Goal: Task Accomplishment & Management: Use online tool/utility

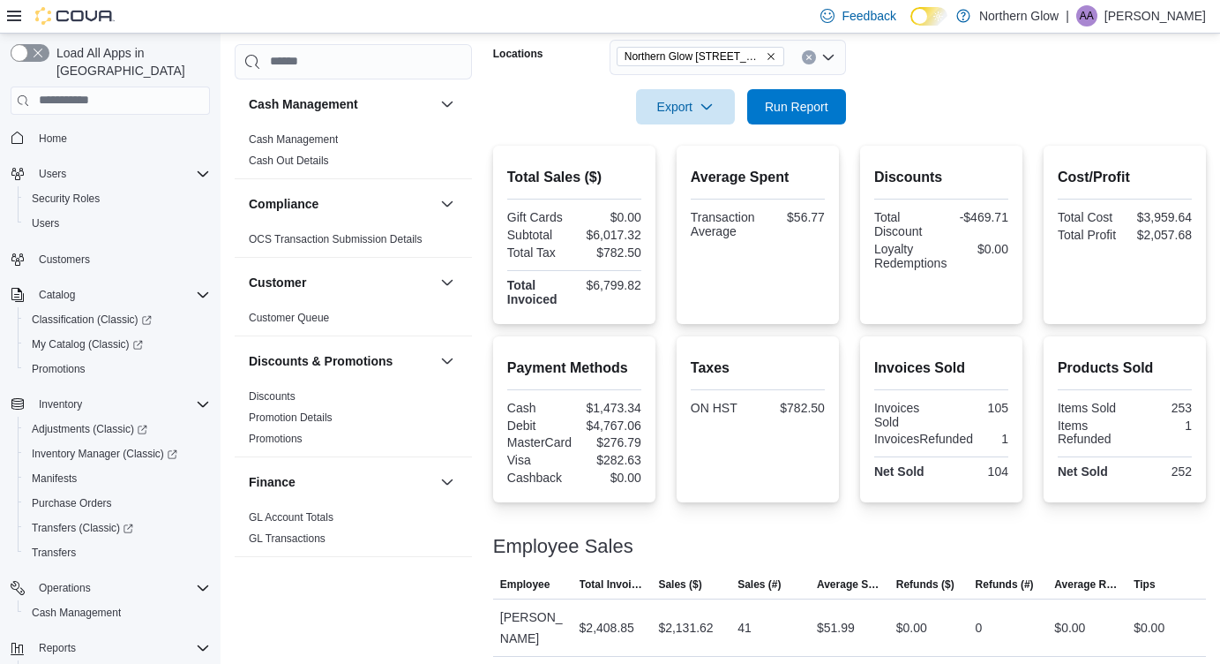
scroll to position [1098, 0]
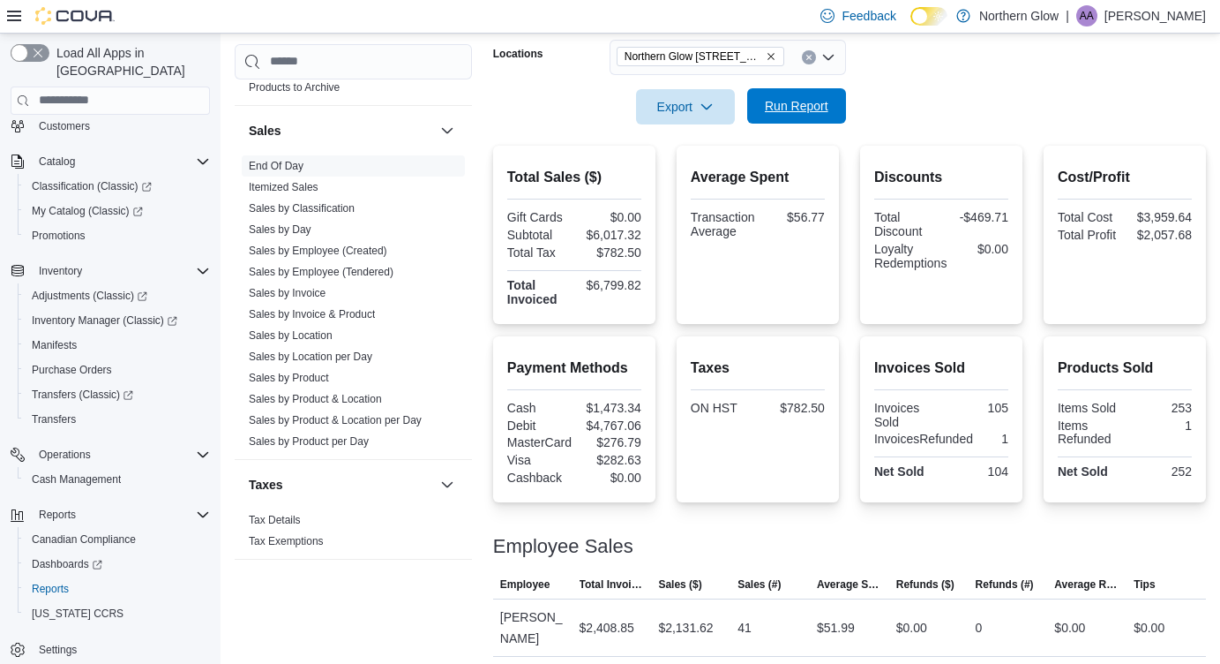
click at [791, 109] on span "Run Report" at bounding box center [797, 106] width 64 height 18
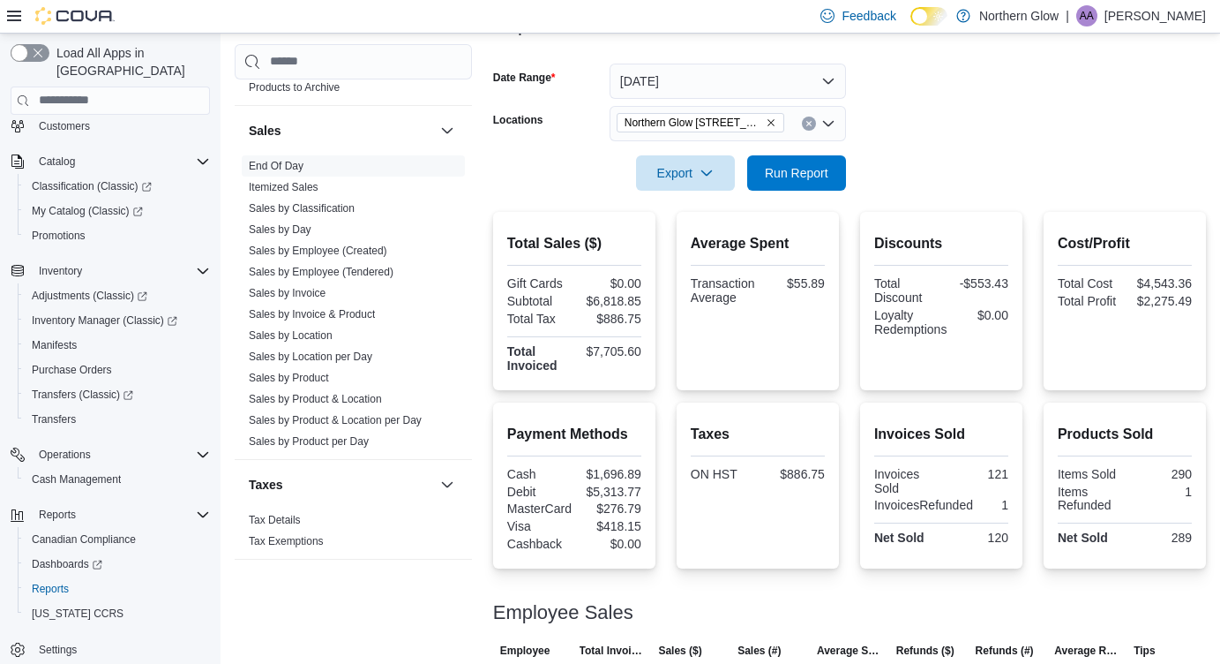
scroll to position [236, 0]
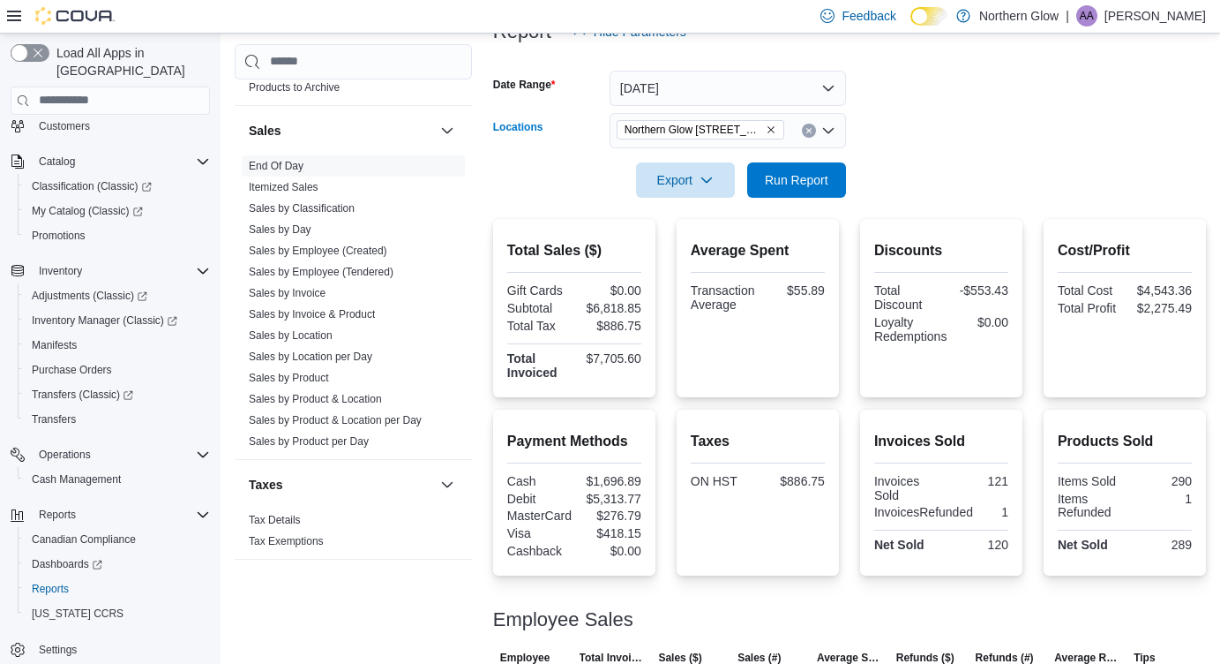
click at [829, 132] on icon "Open list of options" at bounding box center [828, 131] width 14 height 14
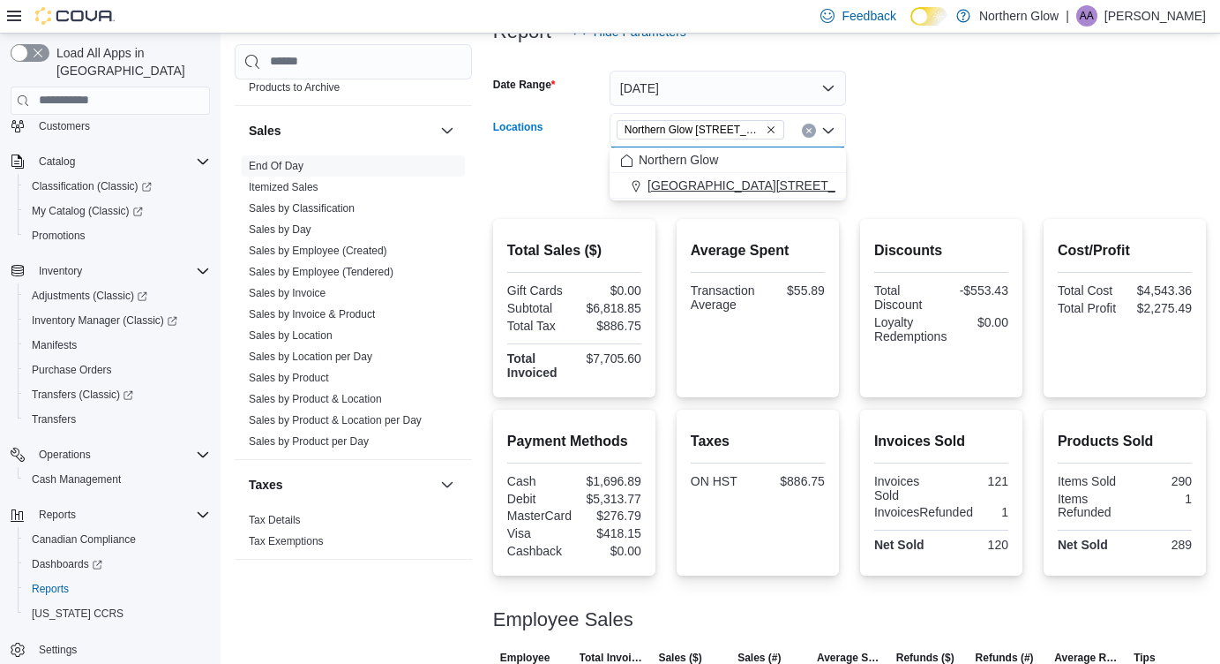
click at [788, 189] on span "[GEOGRAPHIC_DATA][STREET_ADDRESS]" at bounding box center [773, 185] width 251 height 18
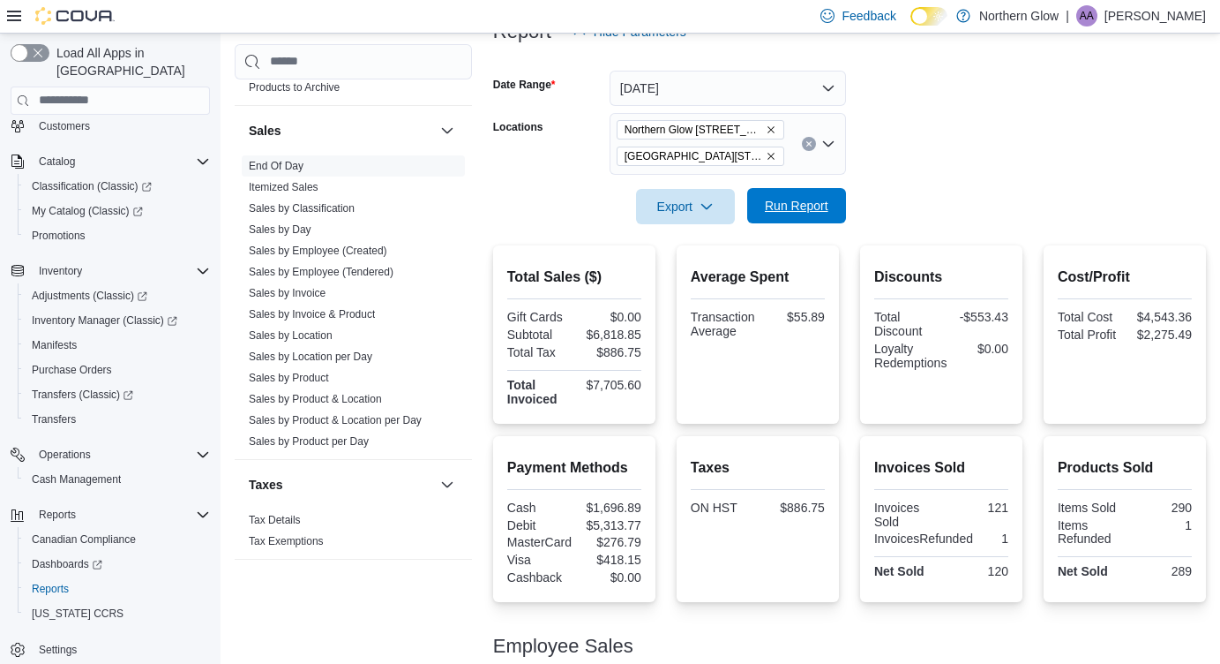
click at [793, 206] on span "Run Report" at bounding box center [797, 206] width 64 height 18
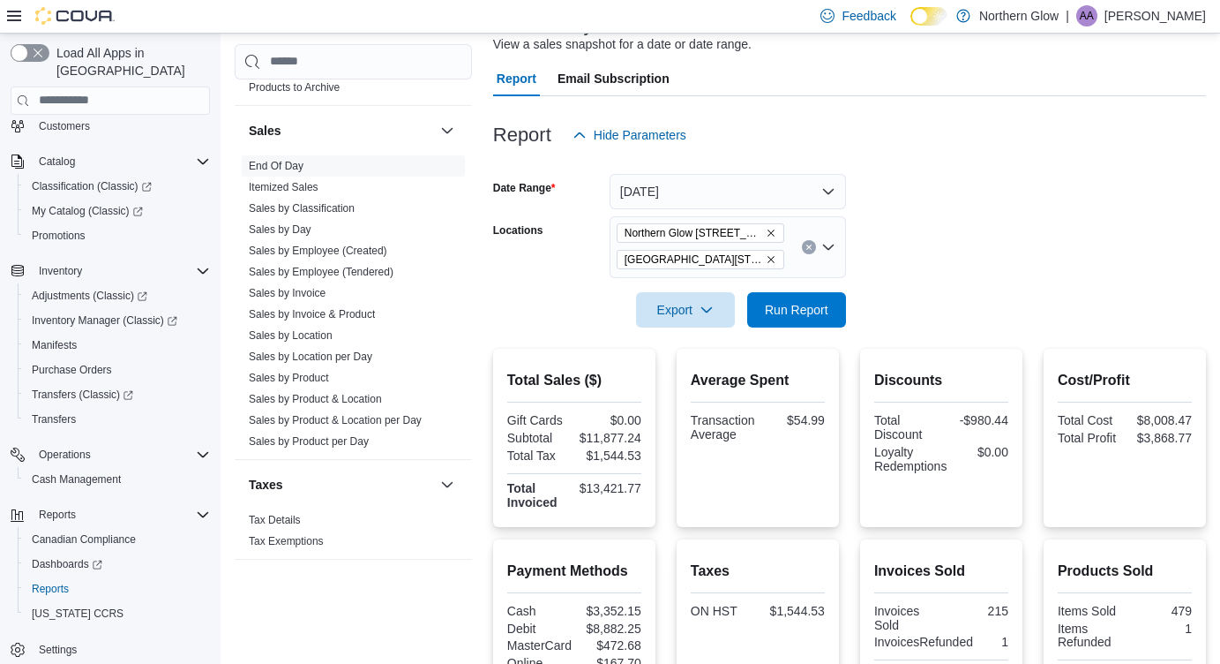
scroll to position [118, 0]
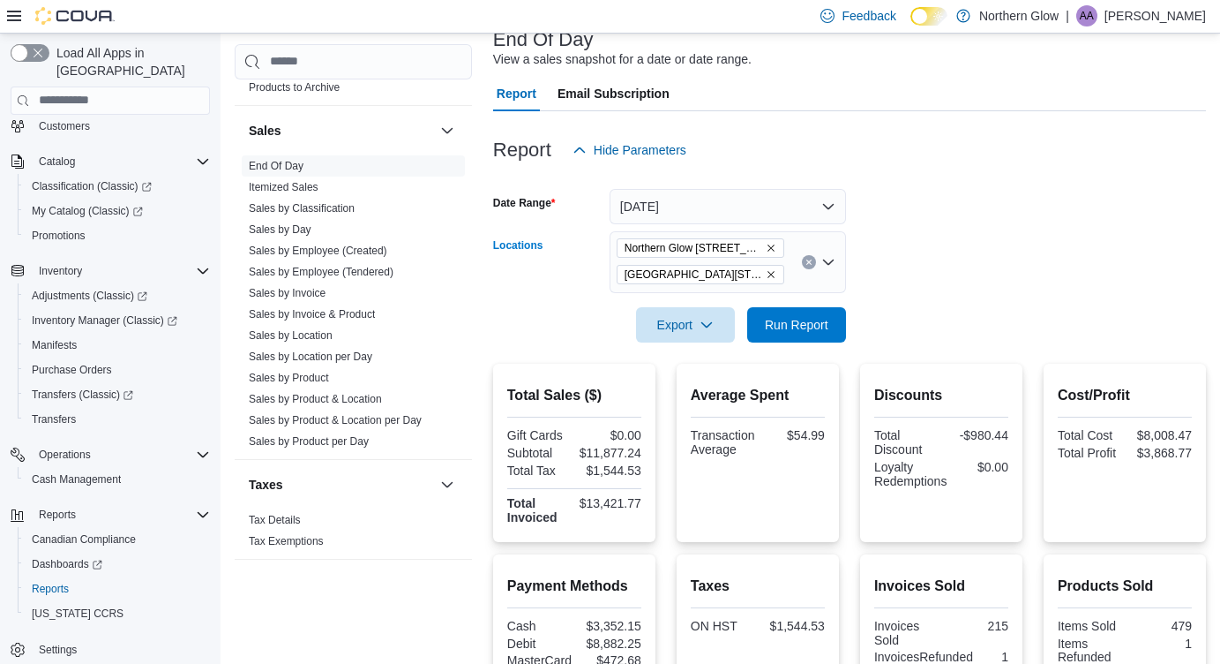
click at [776, 269] on icon "Remove Northern Glow 701 Memorial Ave from selection in this group" at bounding box center [771, 274] width 11 height 11
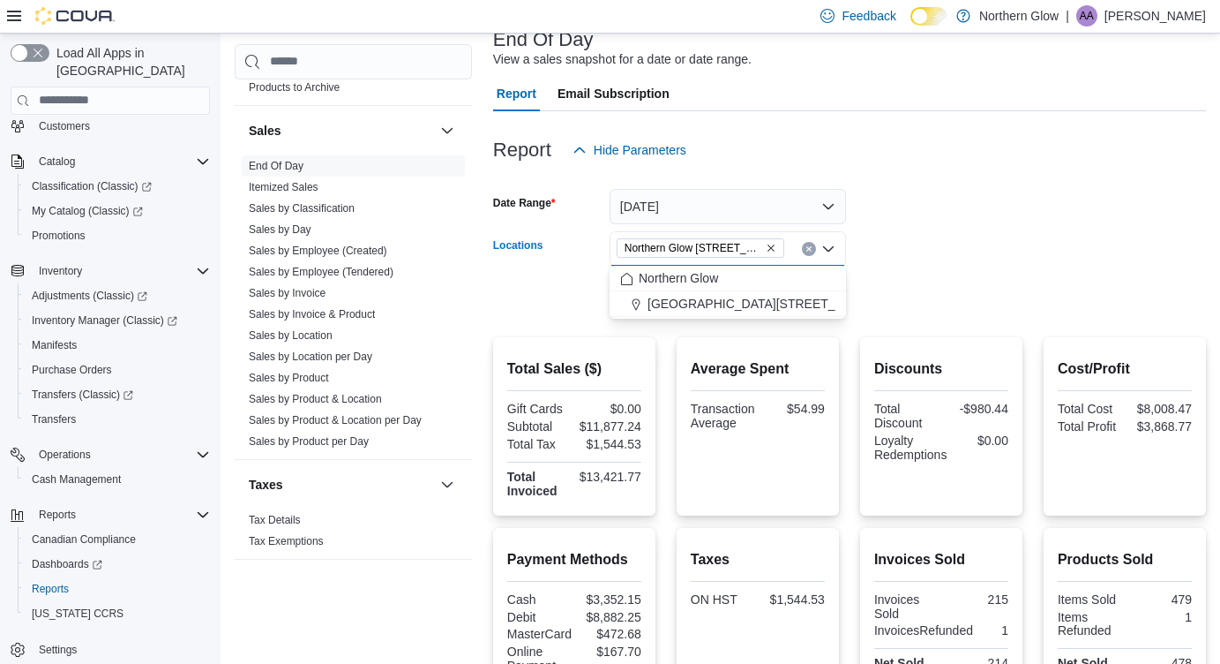
click at [897, 255] on form "Date Range Today Locations Northern Glow 540 Arthur St Combo box. Selected. Nor…" at bounding box center [849, 242] width 713 height 148
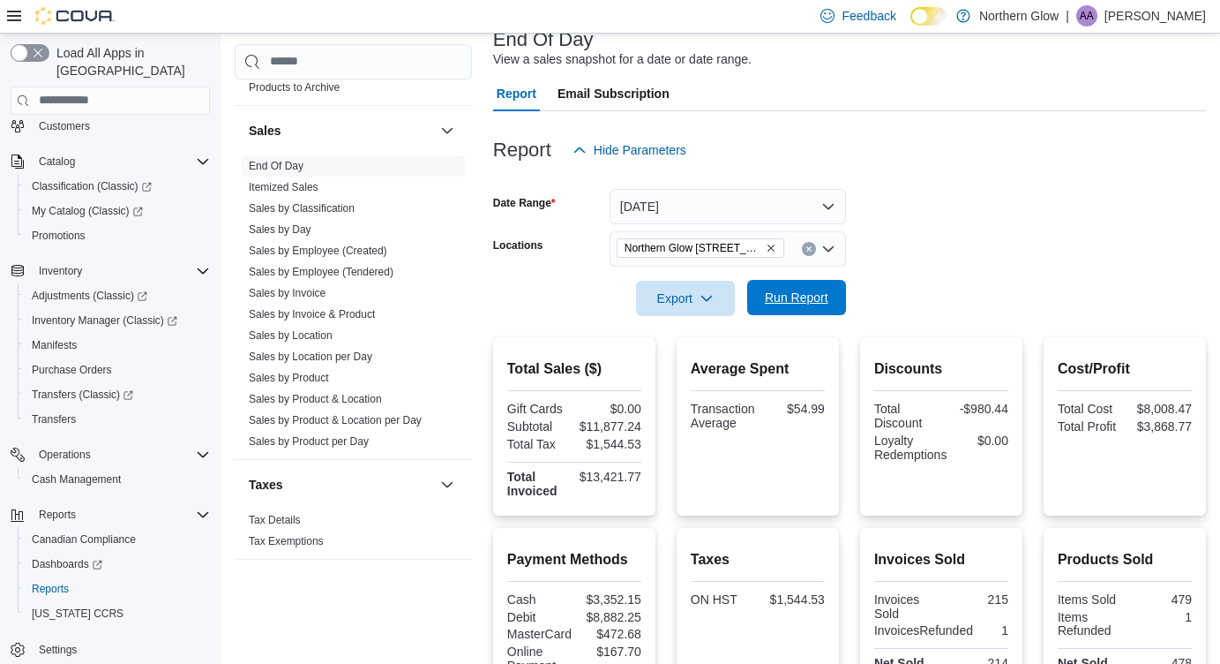
click at [830, 296] on span "Run Report" at bounding box center [797, 297] width 78 height 35
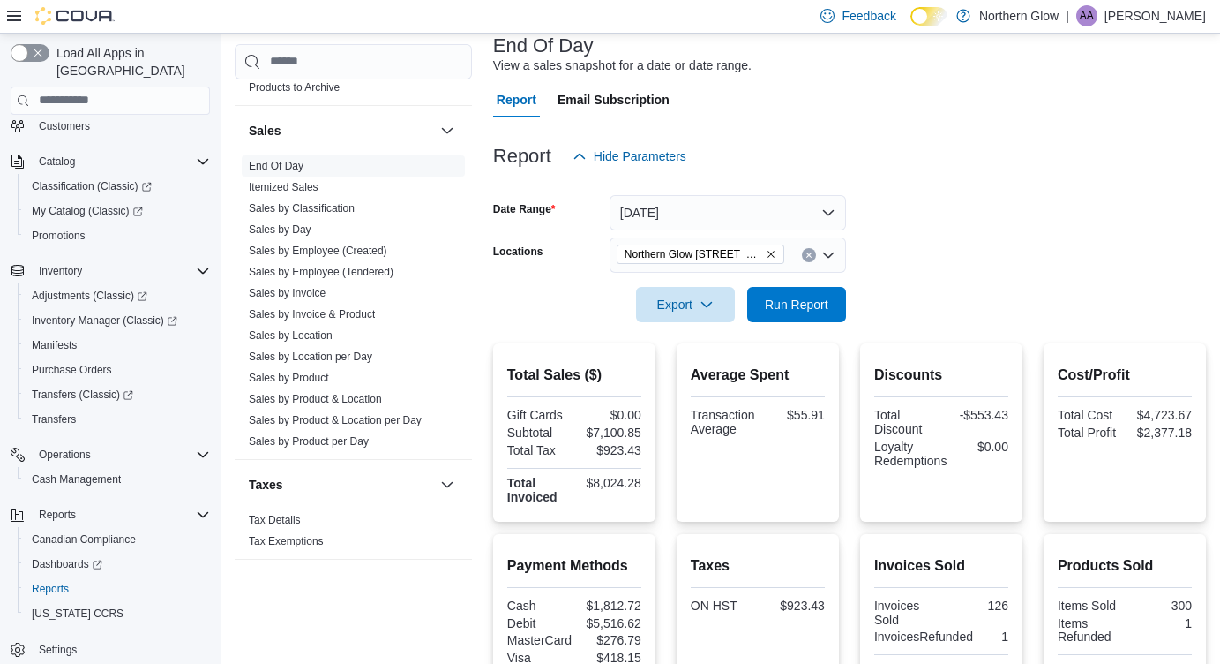
scroll to position [110, 0]
click at [801, 297] on span "Run Report" at bounding box center [797, 305] width 64 height 18
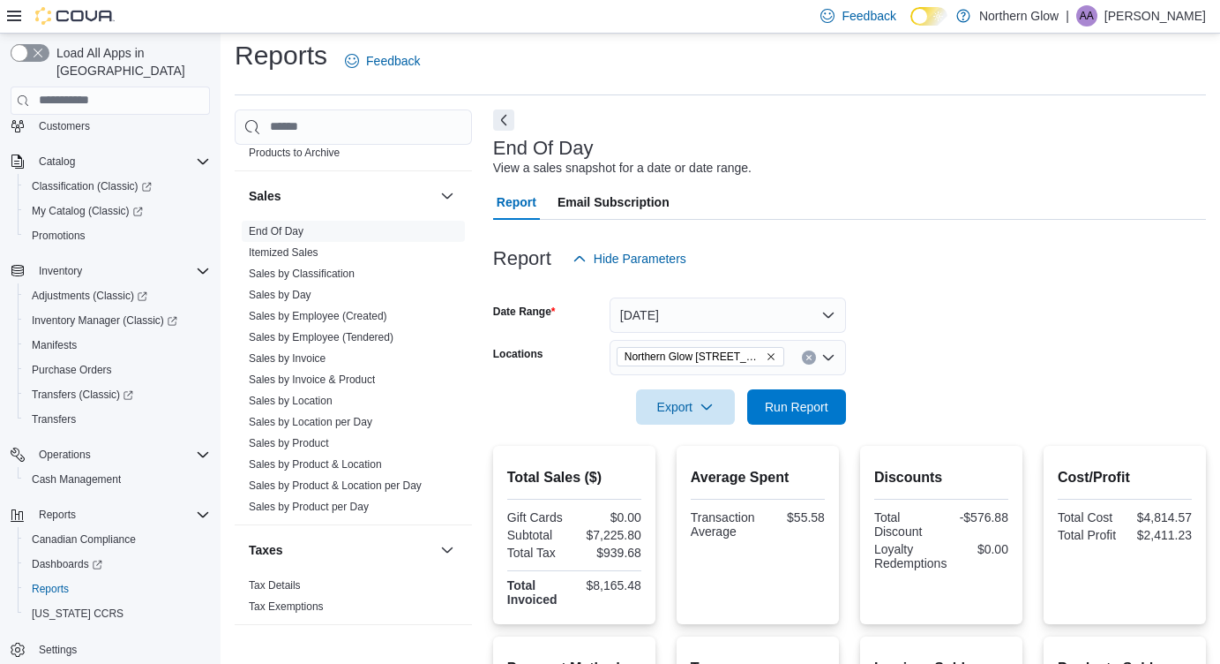
scroll to position [13, 0]
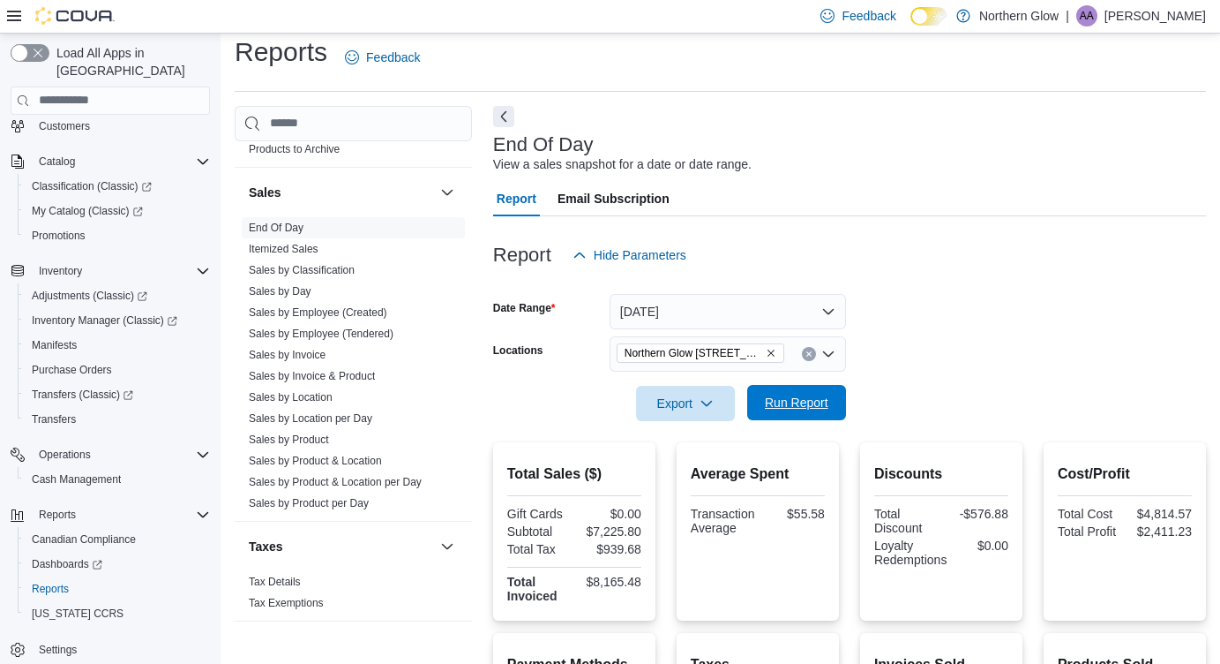
click at [787, 399] on span "Run Report" at bounding box center [797, 403] width 64 height 18
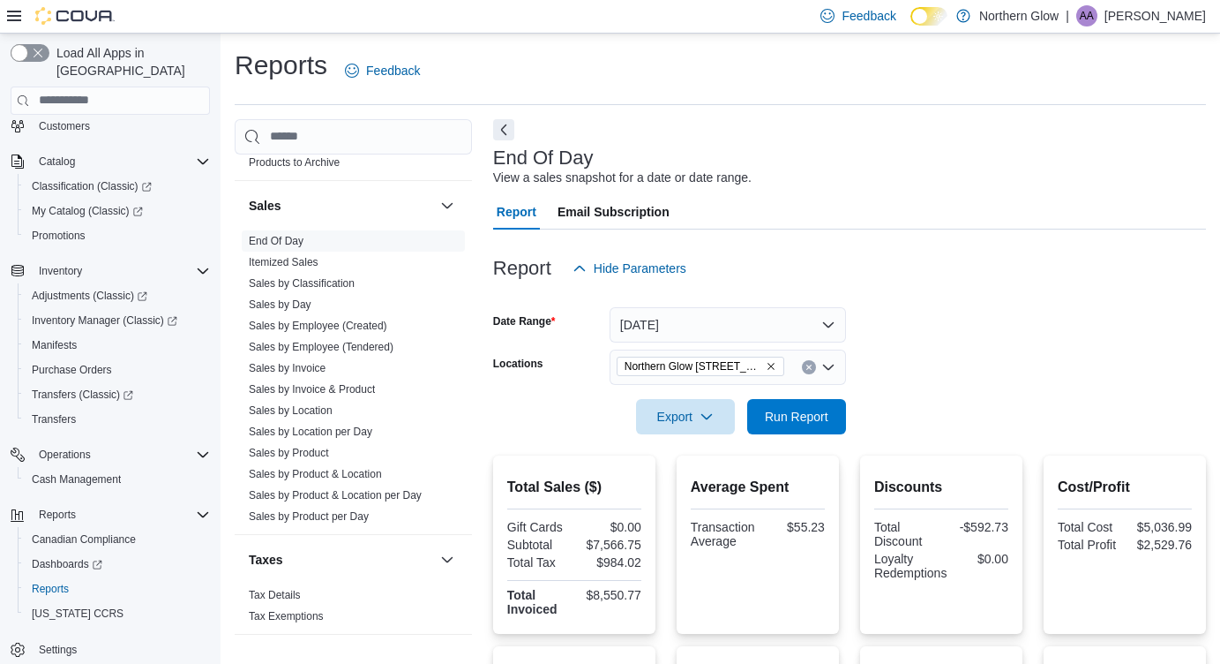
scroll to position [0, 0]
click at [784, 416] on span "Run Report" at bounding box center [797, 416] width 64 height 18
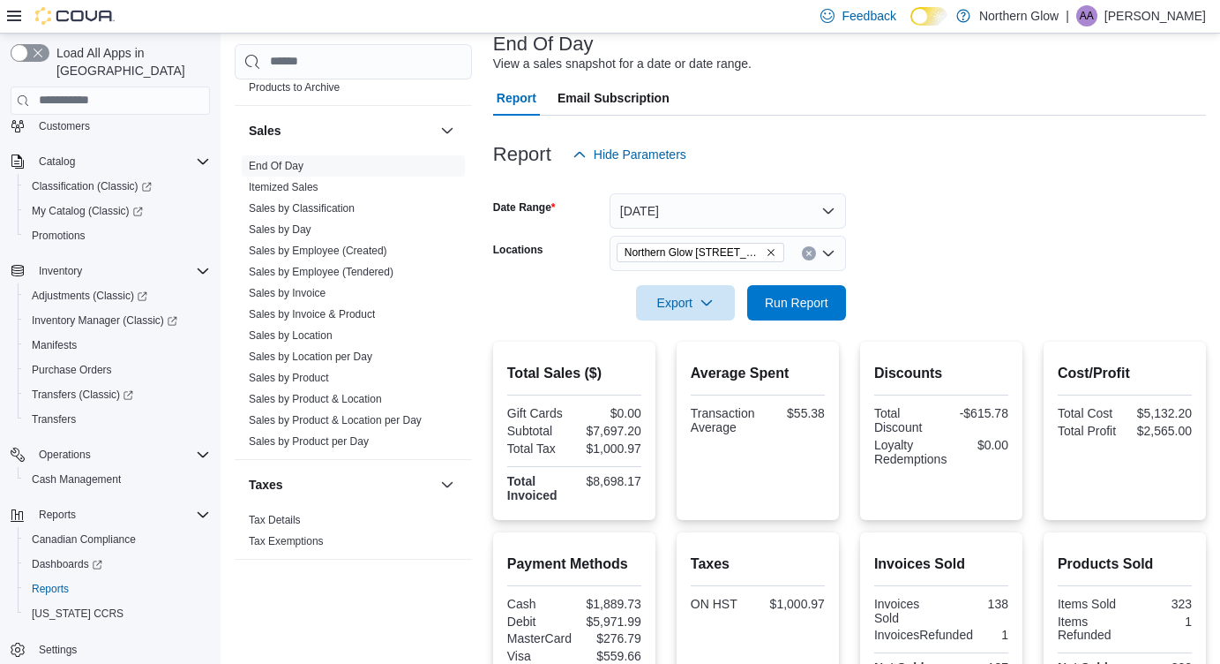
scroll to position [103, 0]
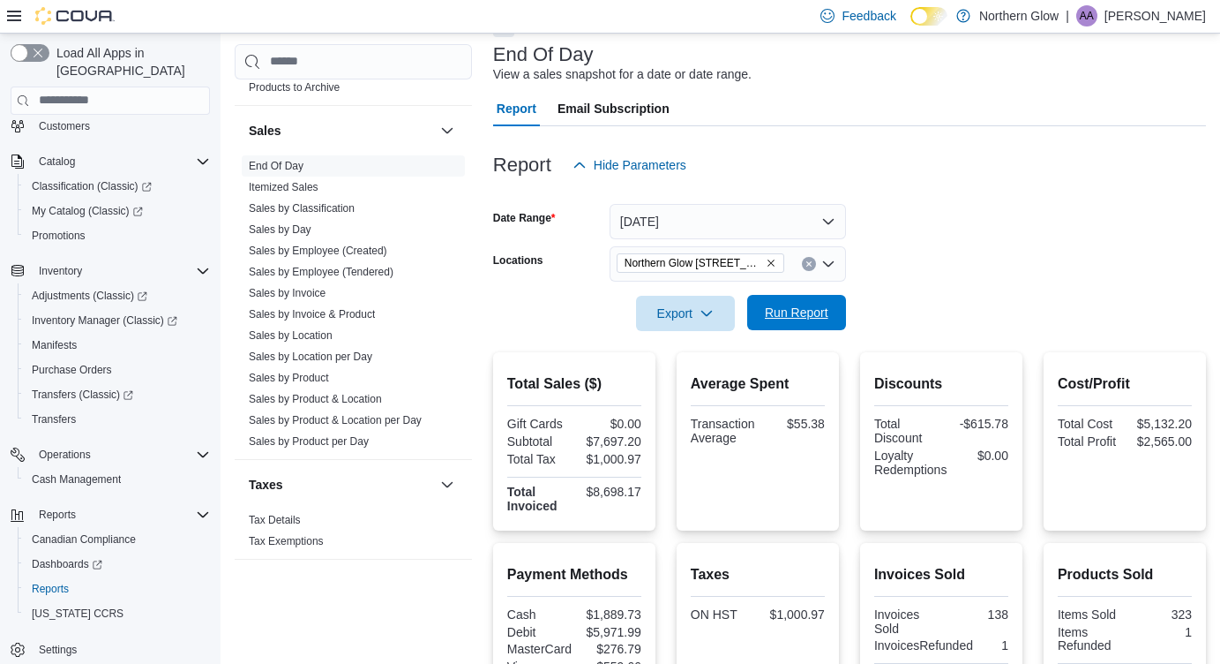
click at [797, 313] on span "Run Report" at bounding box center [797, 313] width 64 height 18
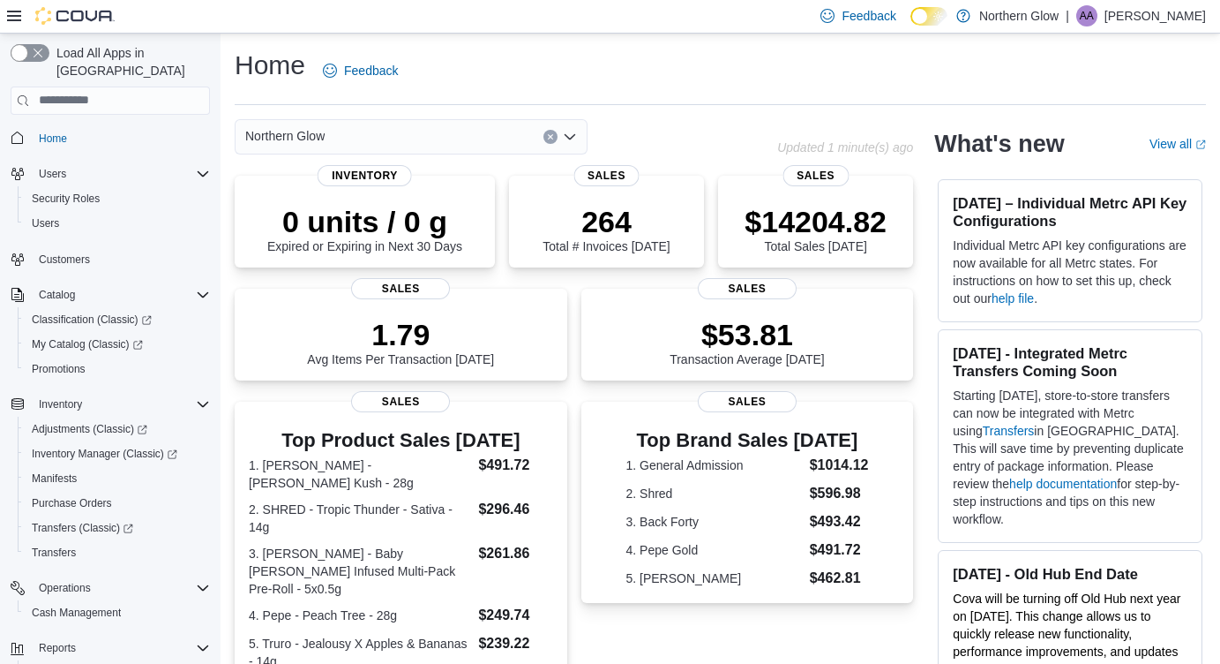
click at [102, 609] on div "Operations Cash Management" at bounding box center [110, 600] width 199 height 56
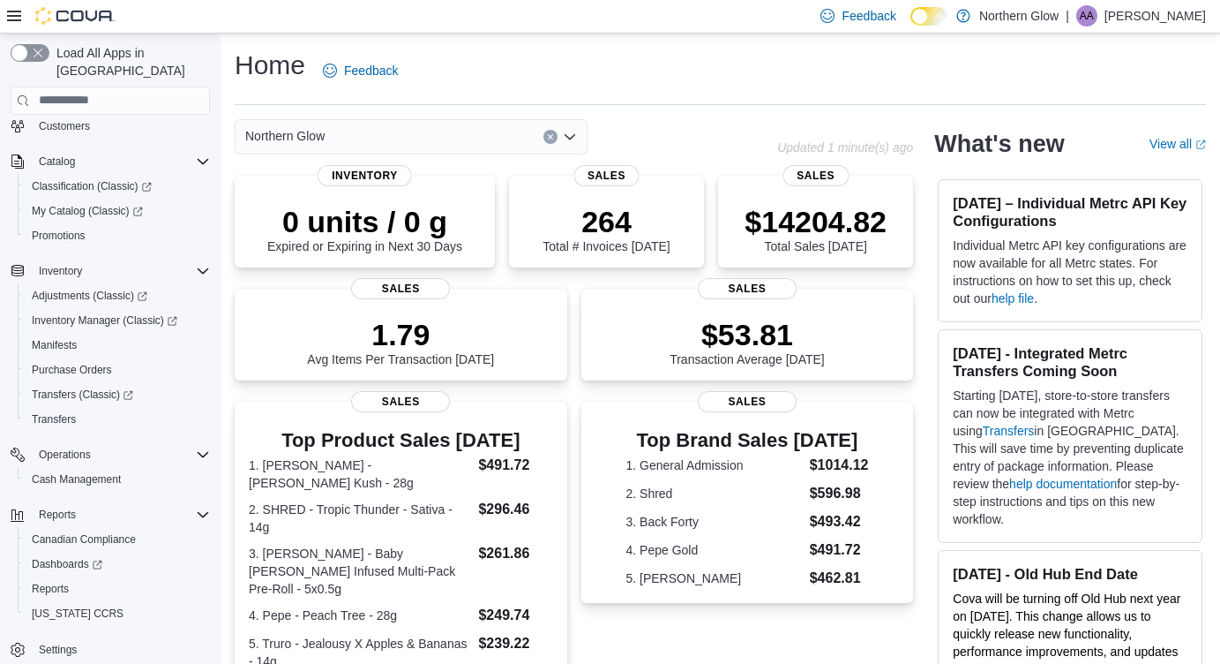
scroll to position [133, 0]
click at [56, 581] on span "Reports" at bounding box center [50, 588] width 37 height 14
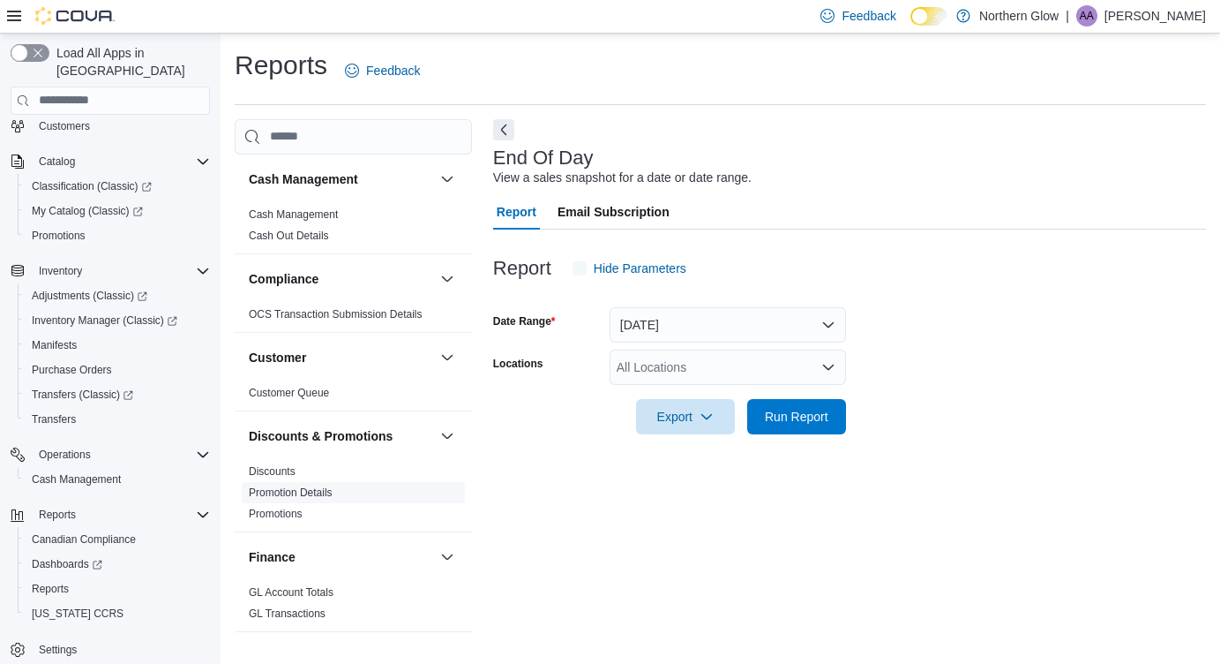
scroll to position [2, 0]
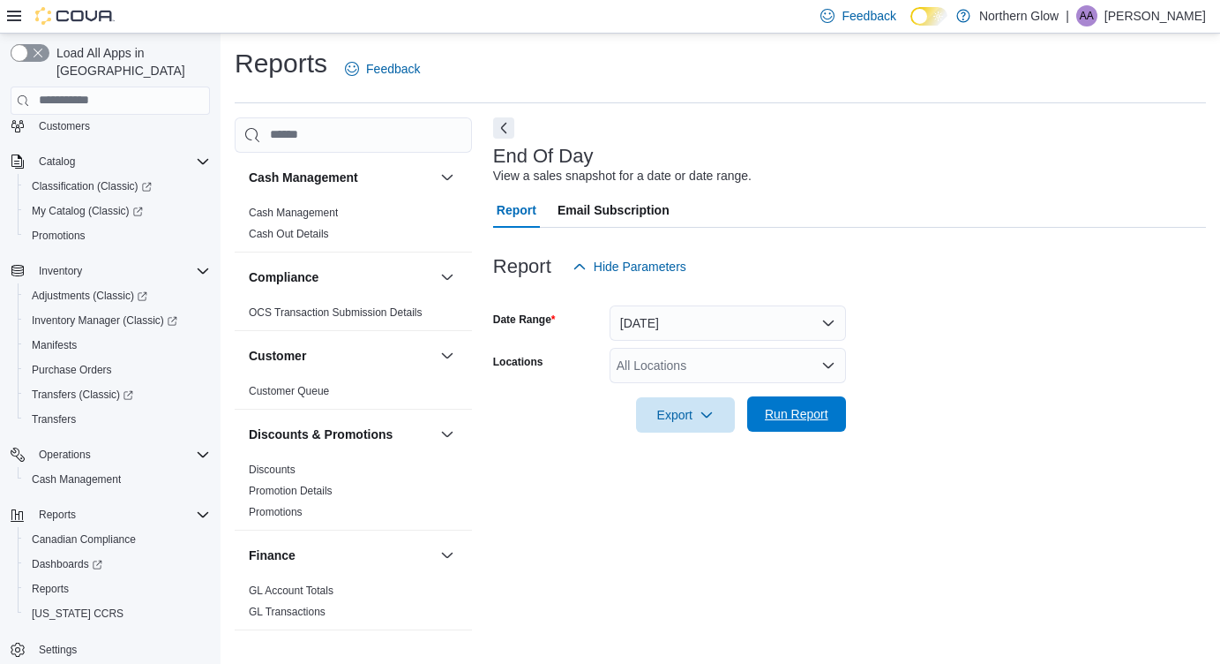
click at [784, 417] on span "Run Report" at bounding box center [797, 414] width 64 height 18
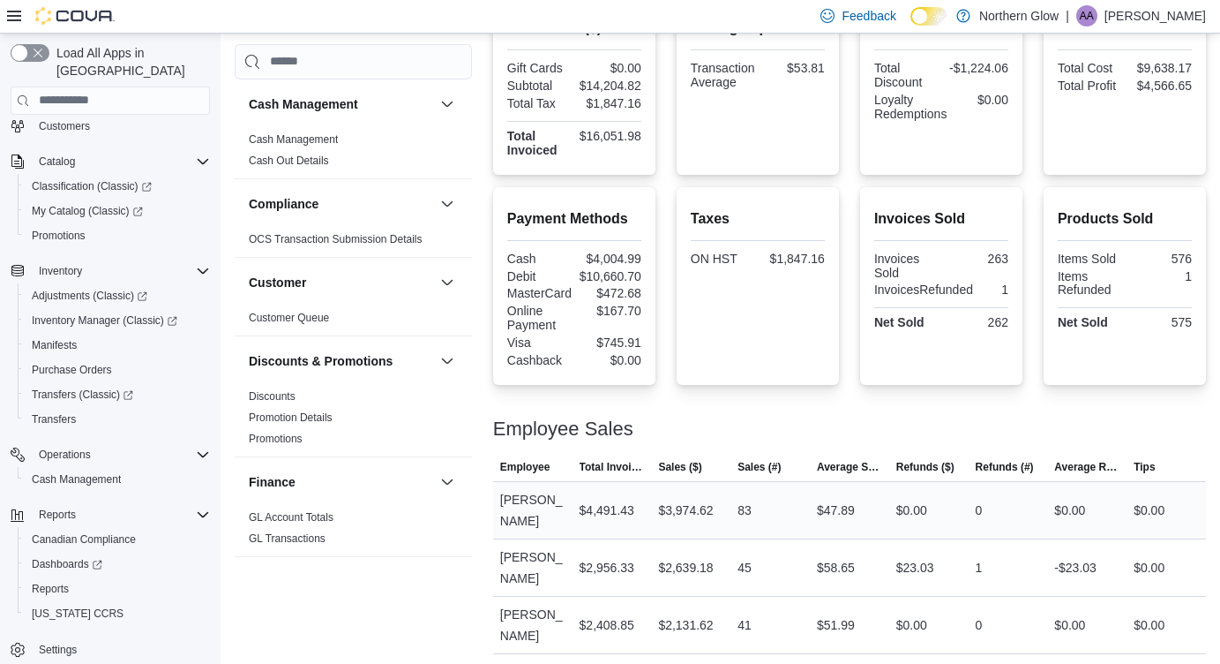
scroll to position [274, 0]
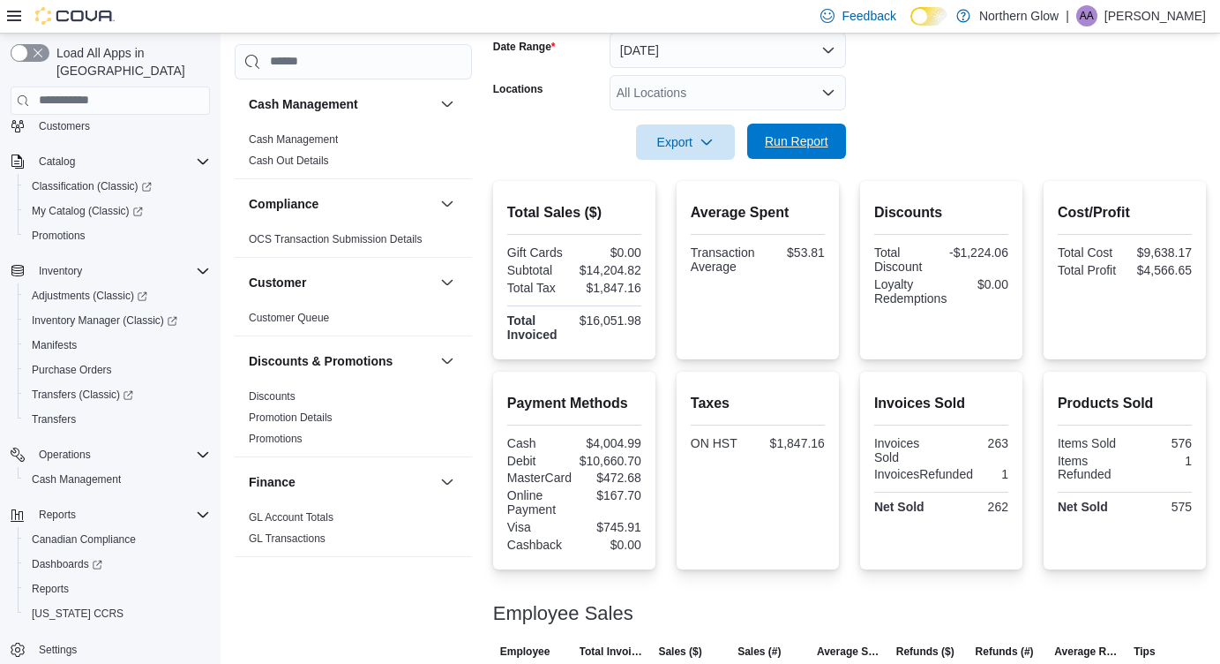
click at [774, 150] on span "Run Report" at bounding box center [797, 141] width 78 height 35
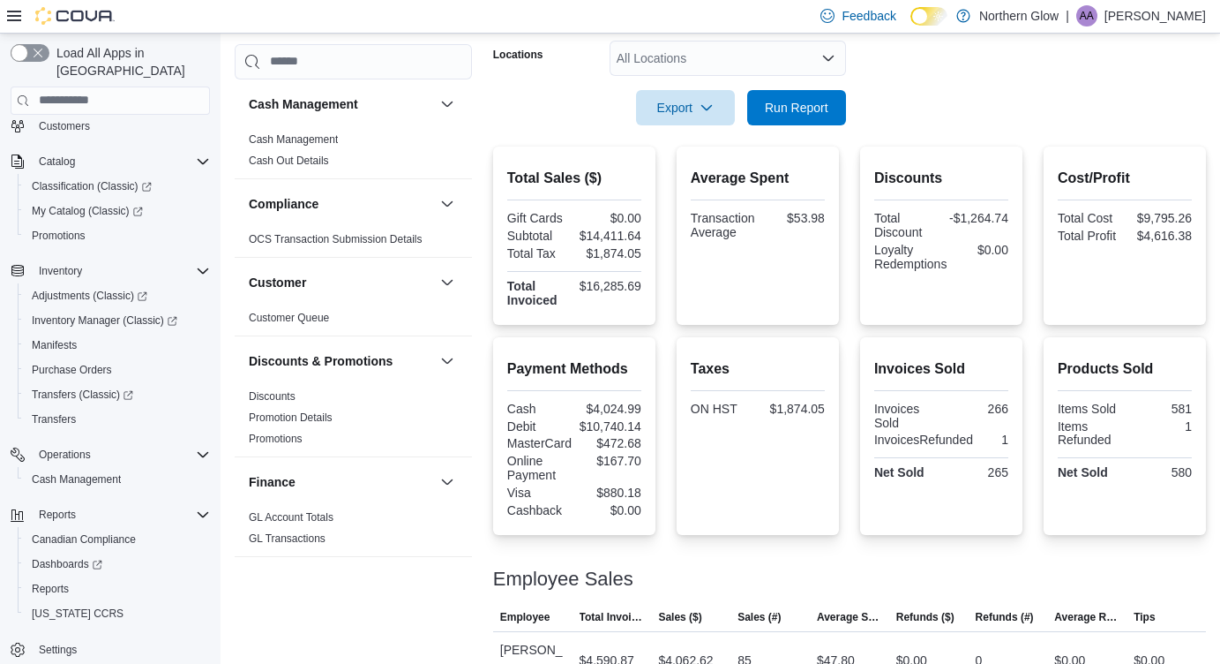
scroll to position [299, 0]
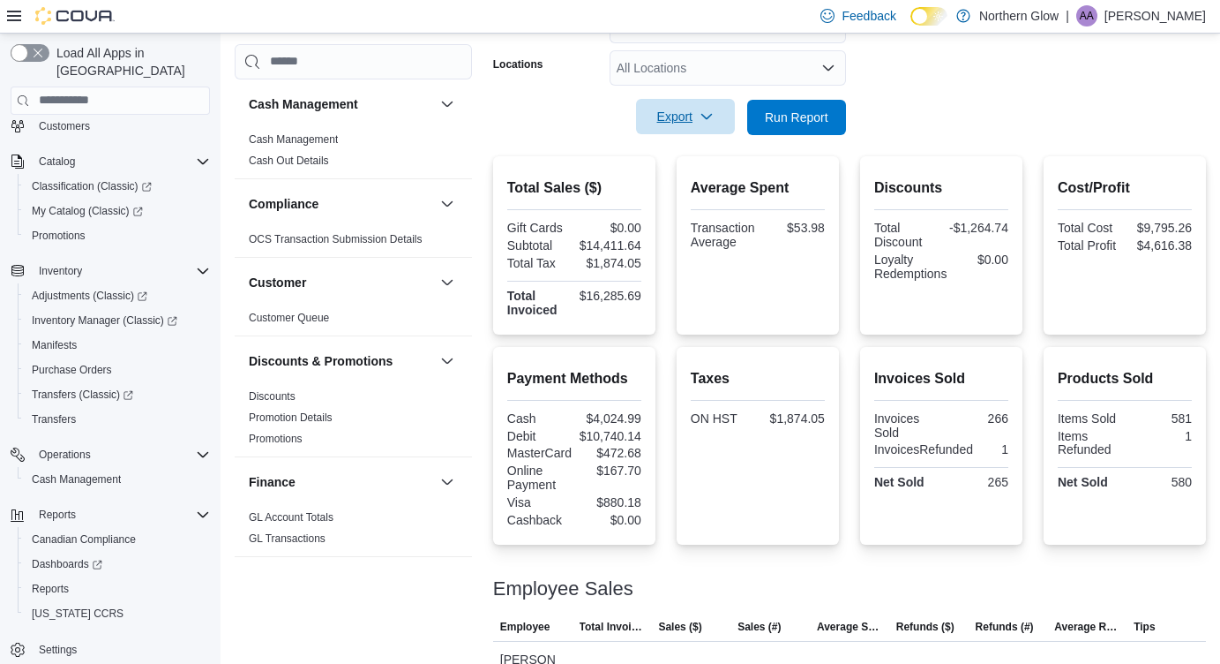
click at [694, 109] on span "Export" at bounding box center [686, 116] width 78 height 35
click at [689, 184] on span "Export to Pdf" at bounding box center [688, 187] width 79 height 14
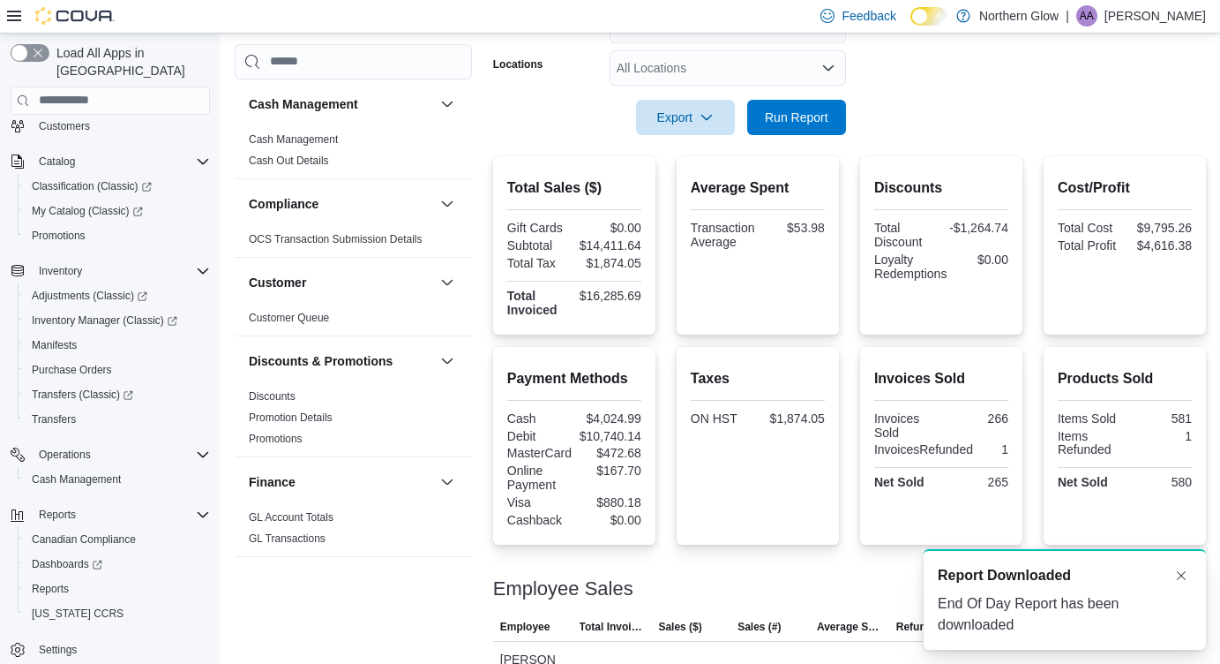
click at [685, 157] on body "A new notification appears Report Downloaded End Of Day Report has been downloa…" at bounding box center [610, 436] width 1220 height 1471
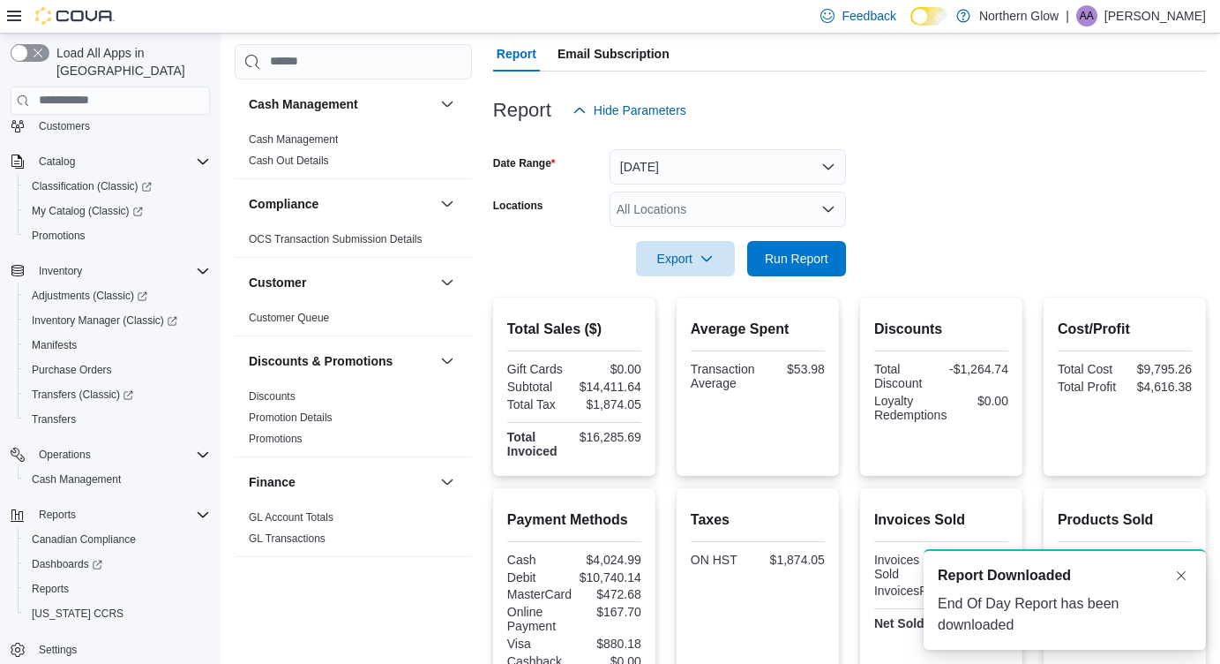
scroll to position [116, 0]
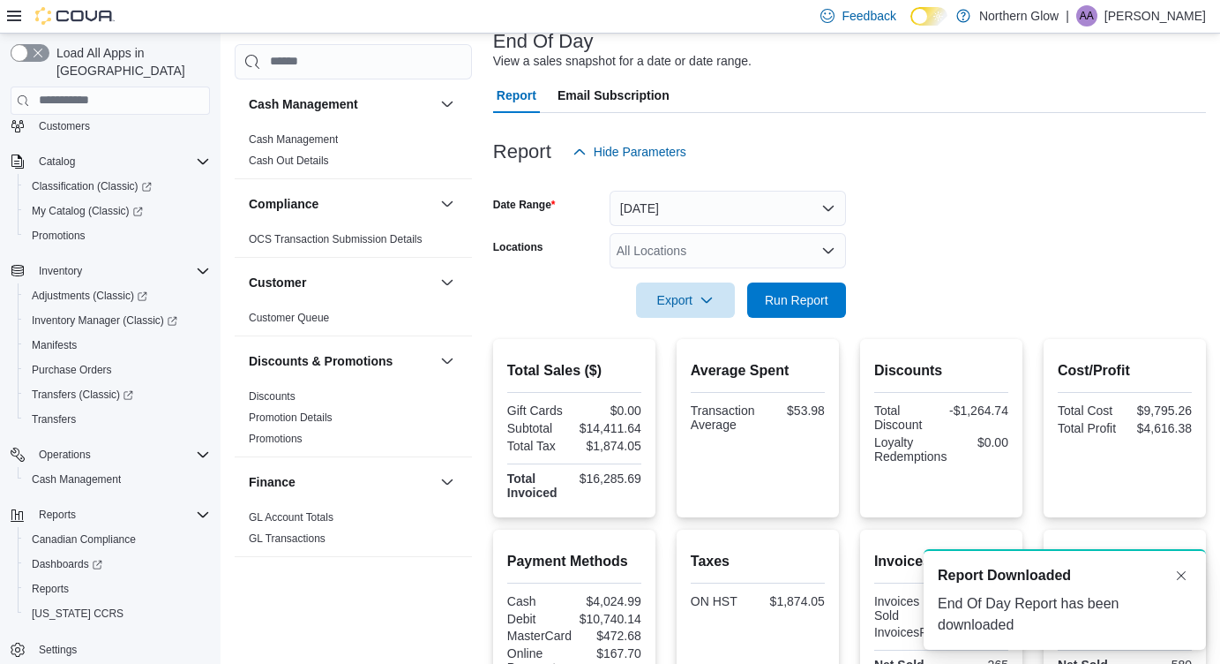
click at [701, 245] on div "All Locations" at bounding box center [728, 250] width 236 height 35
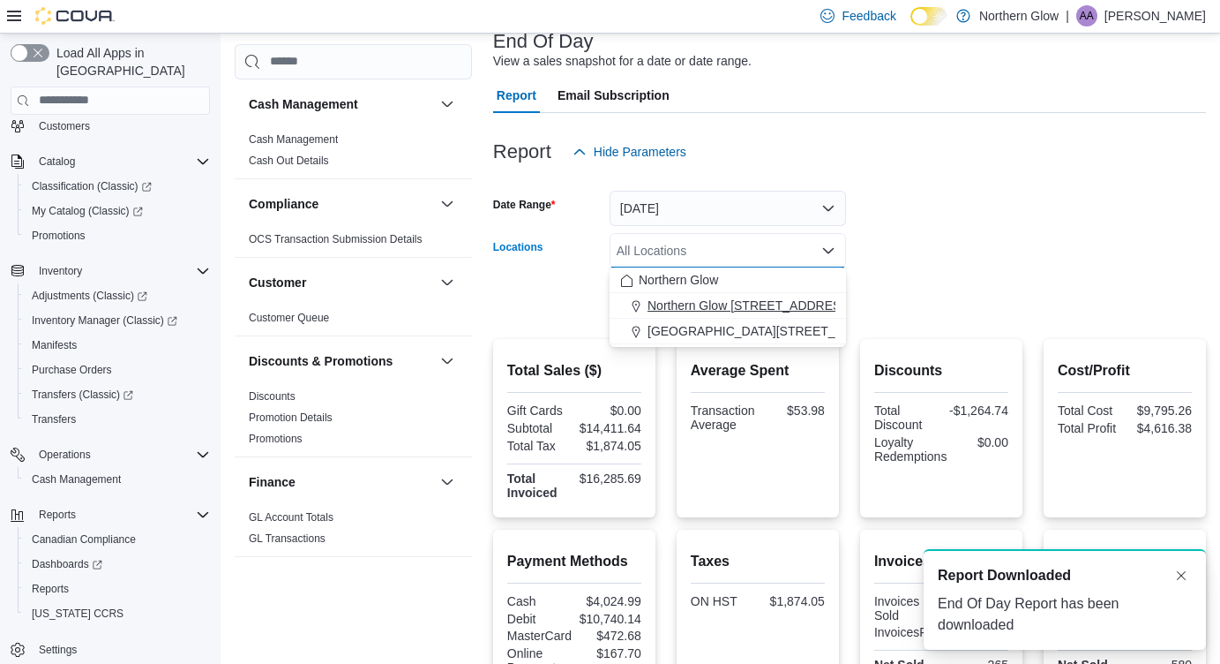
click at [679, 304] on span "Northern Glow 540 Arthur St" at bounding box center [801, 305] width 307 height 18
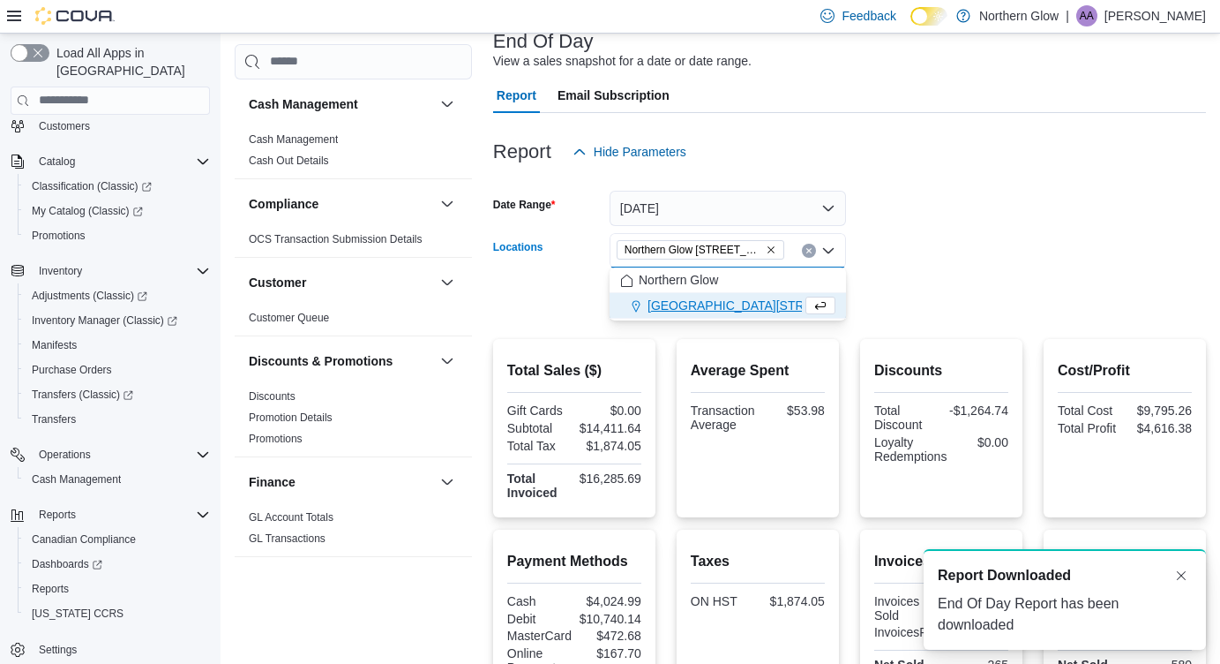
click at [978, 209] on form "Date Range Today Locations Northern Glow 540 Arthur St Combo box. Selected. Nor…" at bounding box center [849, 243] width 713 height 148
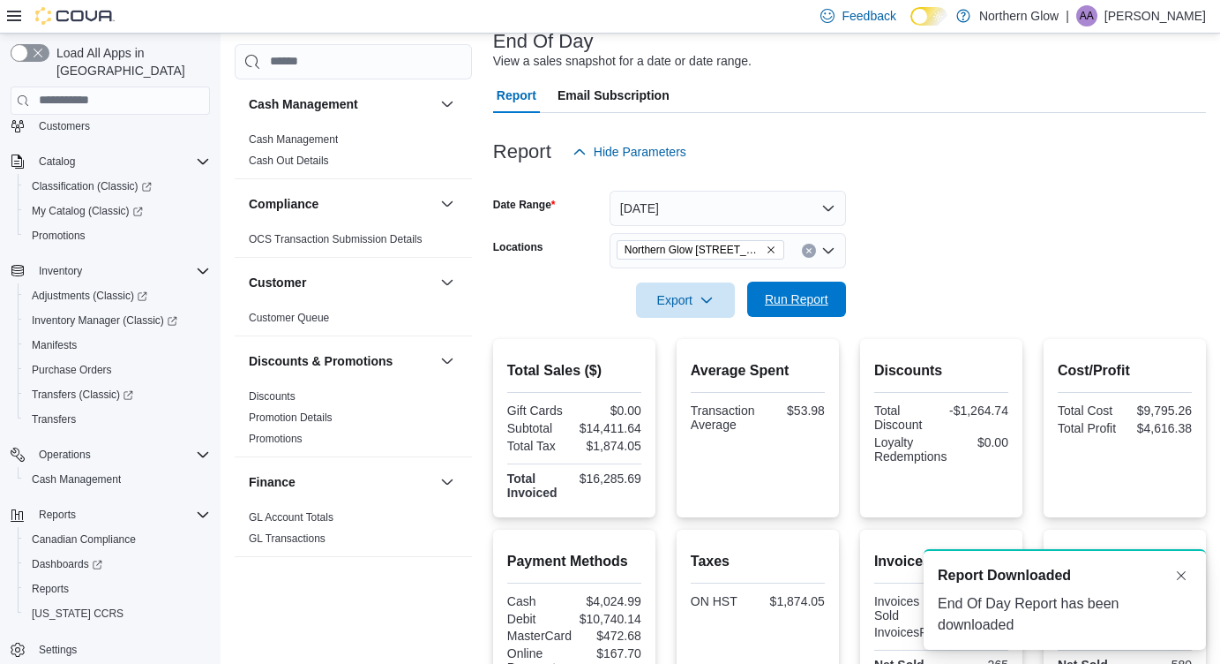
click at [804, 288] on span "Run Report" at bounding box center [797, 298] width 78 height 35
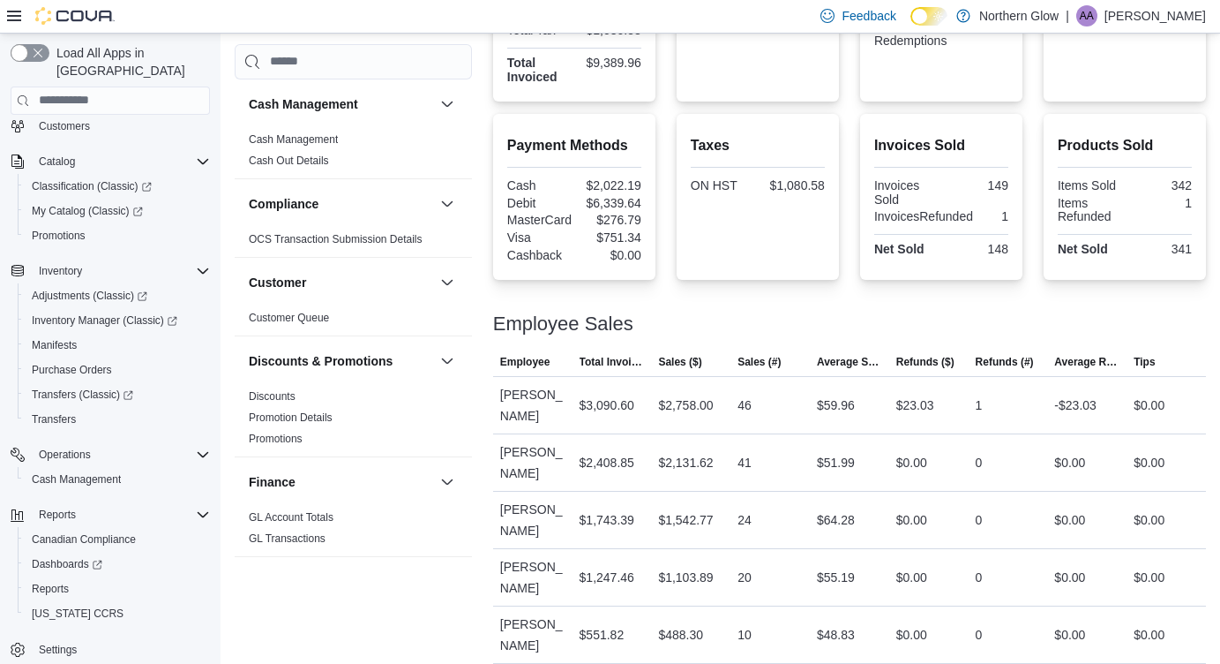
scroll to position [529, 0]
